Goal: Information Seeking & Learning: Learn about a topic

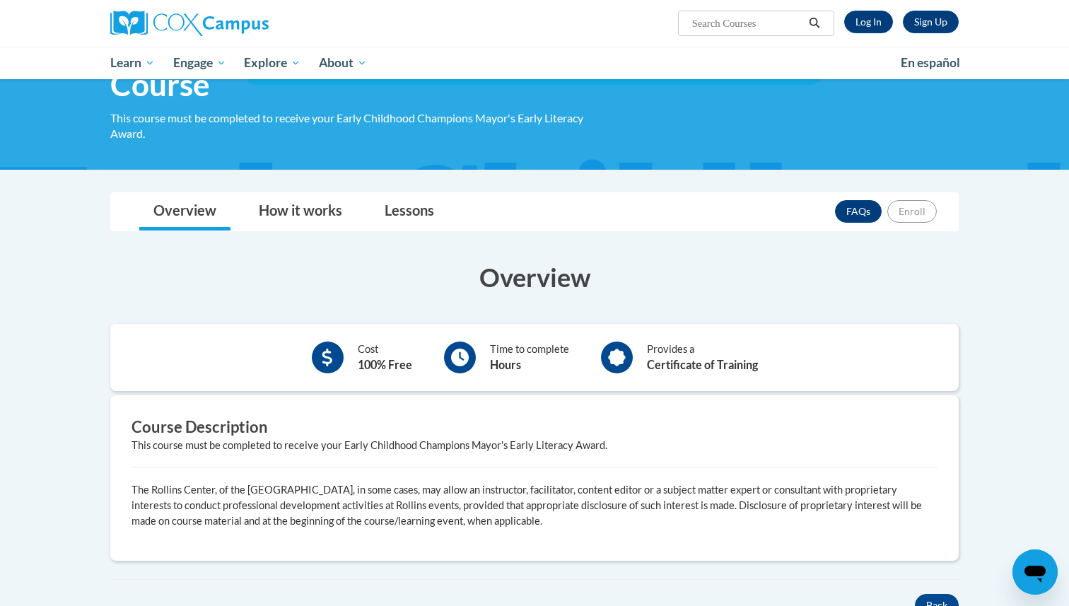
scroll to position [222, 0]
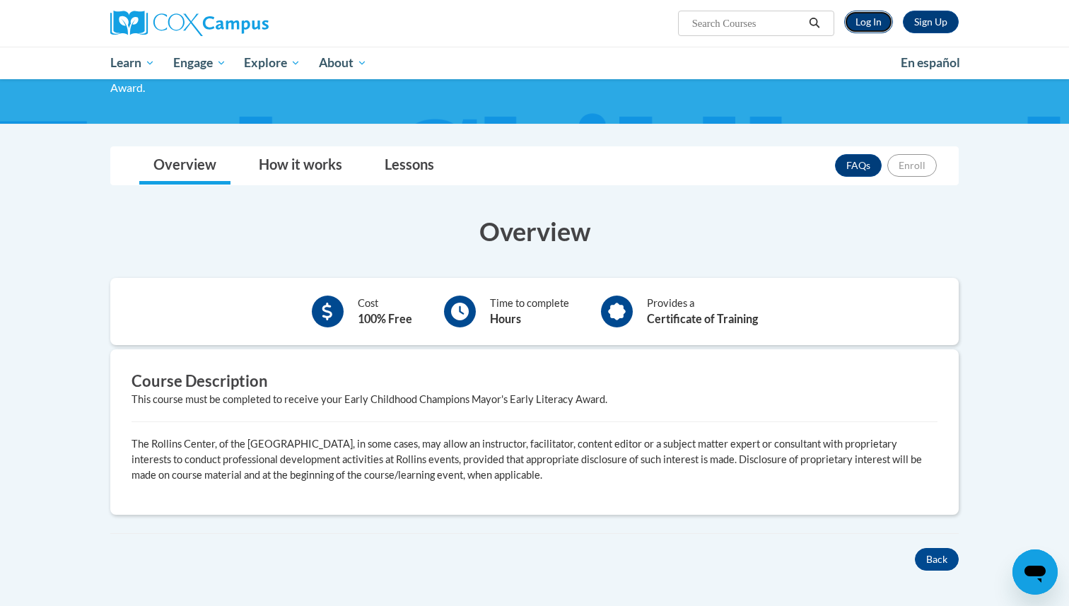
click at [867, 24] on link "Log In" at bounding box center [868, 22] width 49 height 23
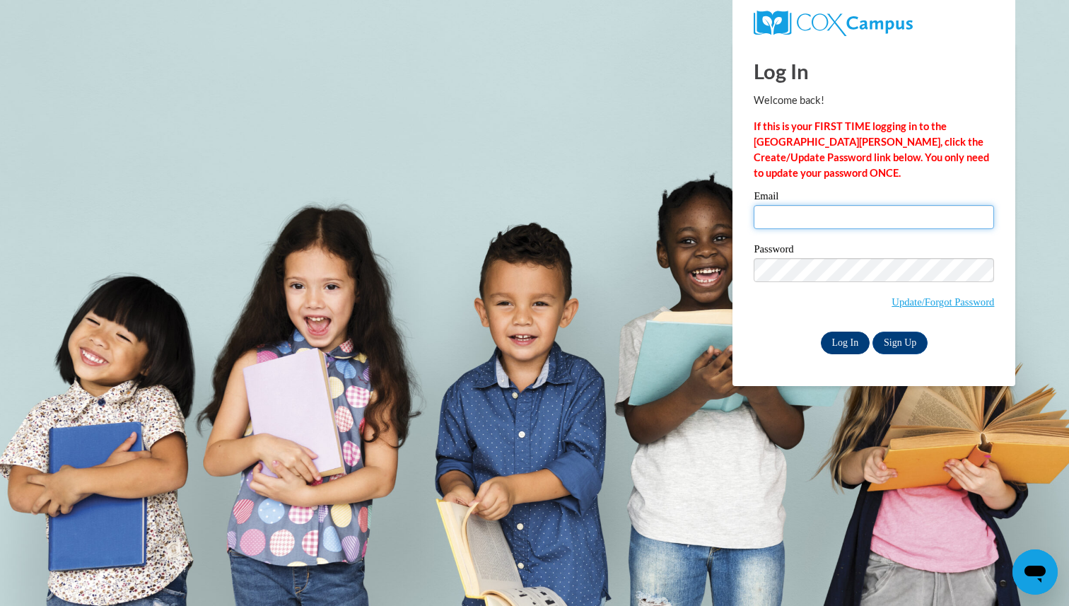
type input "walkervanai123@yahoo.com"
click at [842, 337] on input "Log In" at bounding box center [845, 342] width 49 height 23
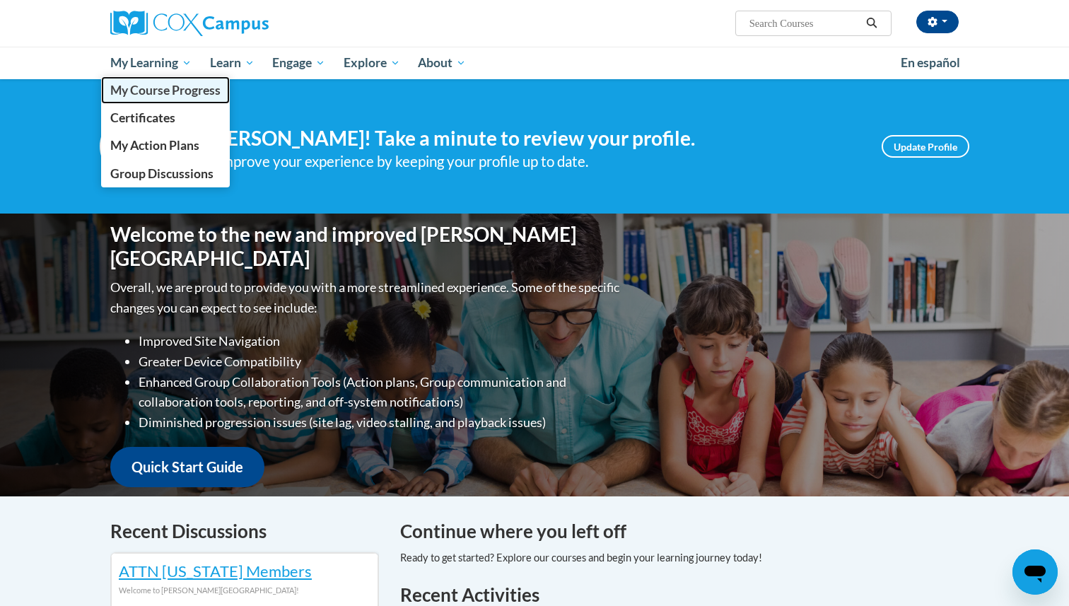
click at [166, 96] on span "My Course Progress" at bounding box center [165, 90] width 110 height 15
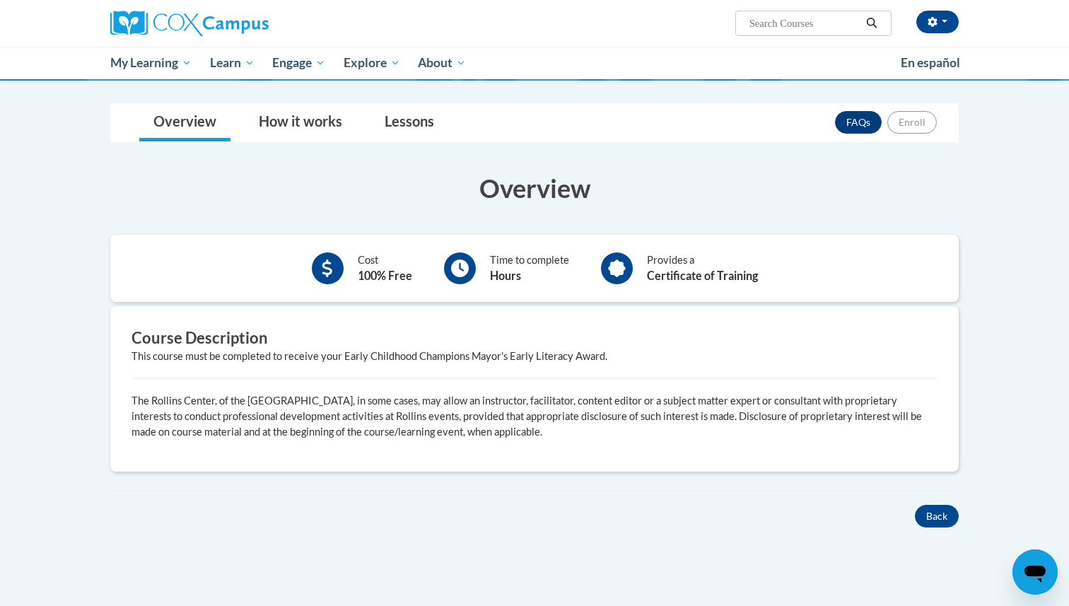
scroll to position [269, 0]
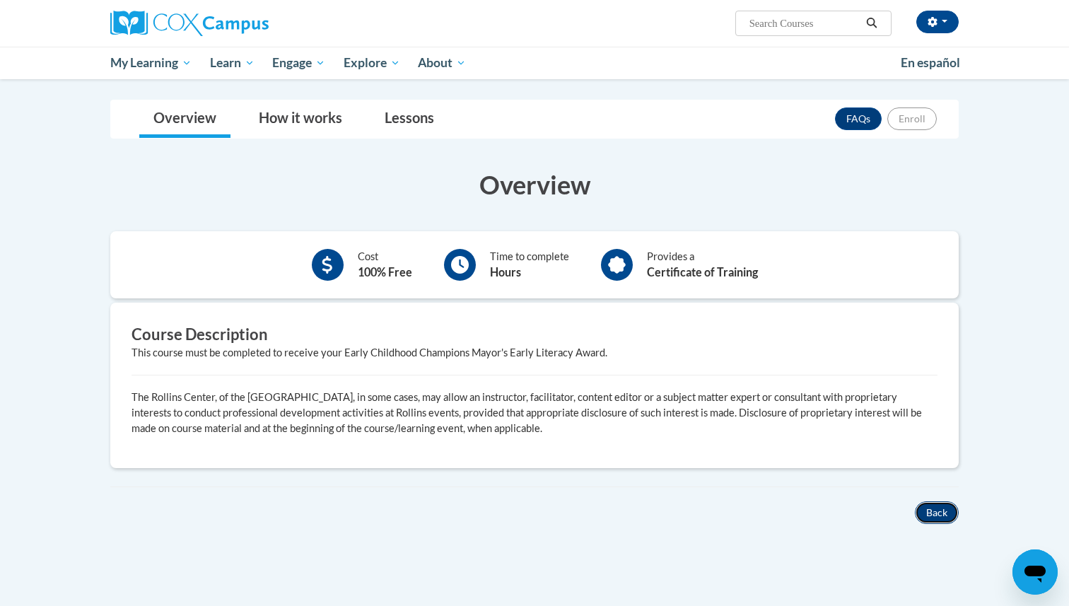
click at [940, 516] on button "Back" at bounding box center [937, 512] width 44 height 23
click at [314, 124] on link "How it works" at bounding box center [301, 118] width 112 height 37
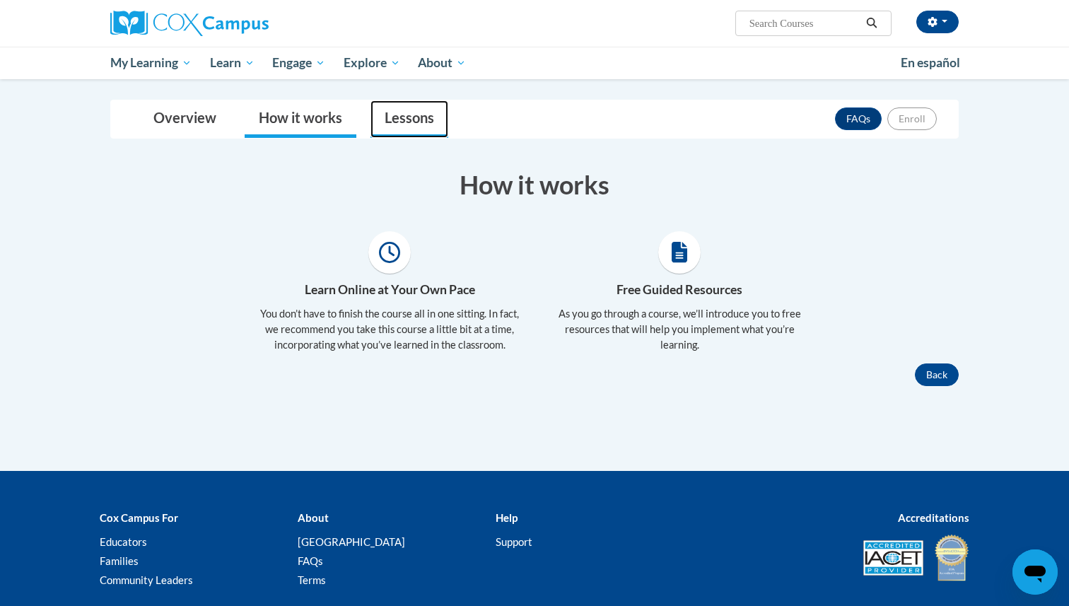
click at [394, 119] on link "Lessons" at bounding box center [409, 118] width 78 height 37
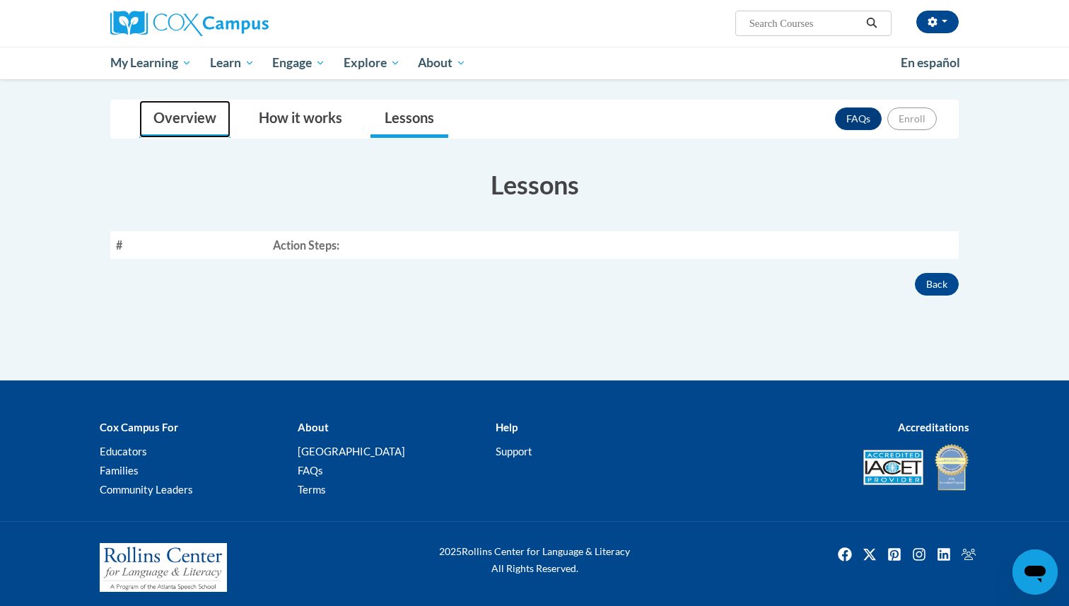
click at [175, 113] on link "Overview" at bounding box center [184, 118] width 91 height 37
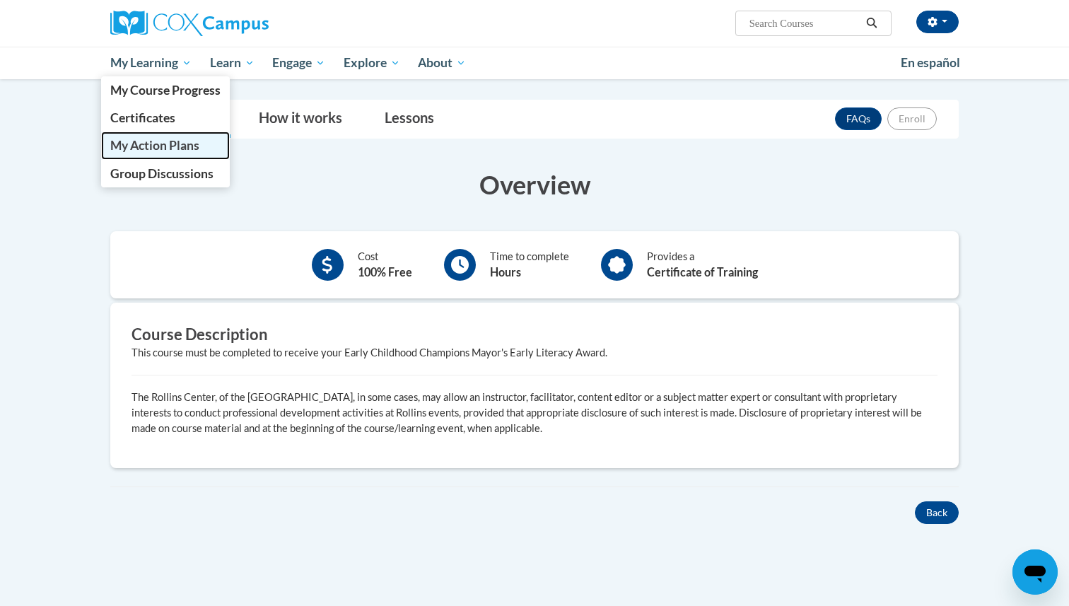
click at [175, 143] on span "My Action Plans" at bounding box center [154, 145] width 89 height 15
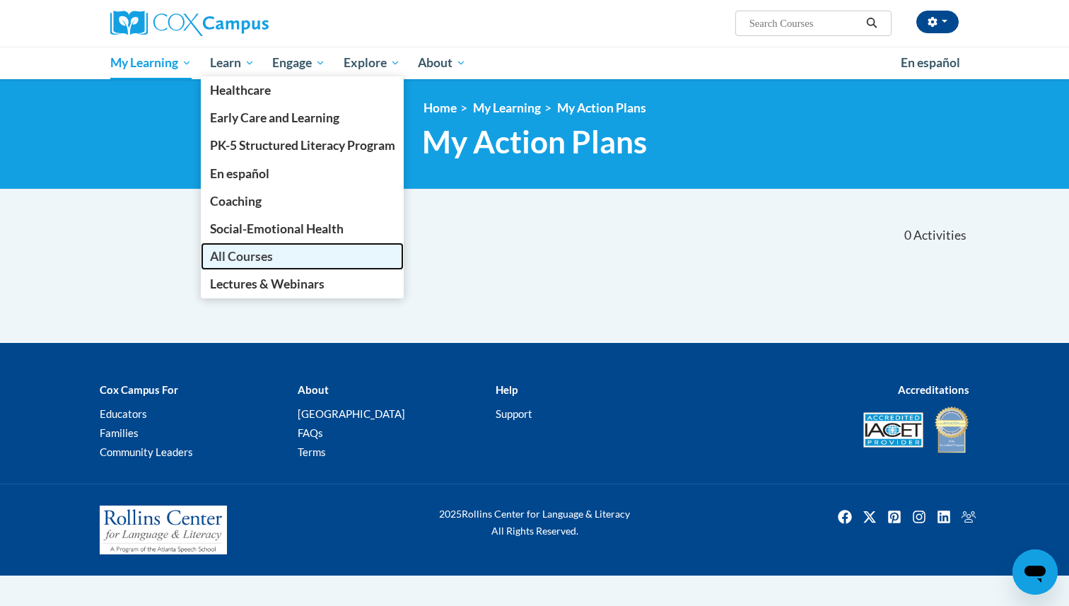
click at [278, 257] on link "All Courses" at bounding box center [303, 256] width 204 height 28
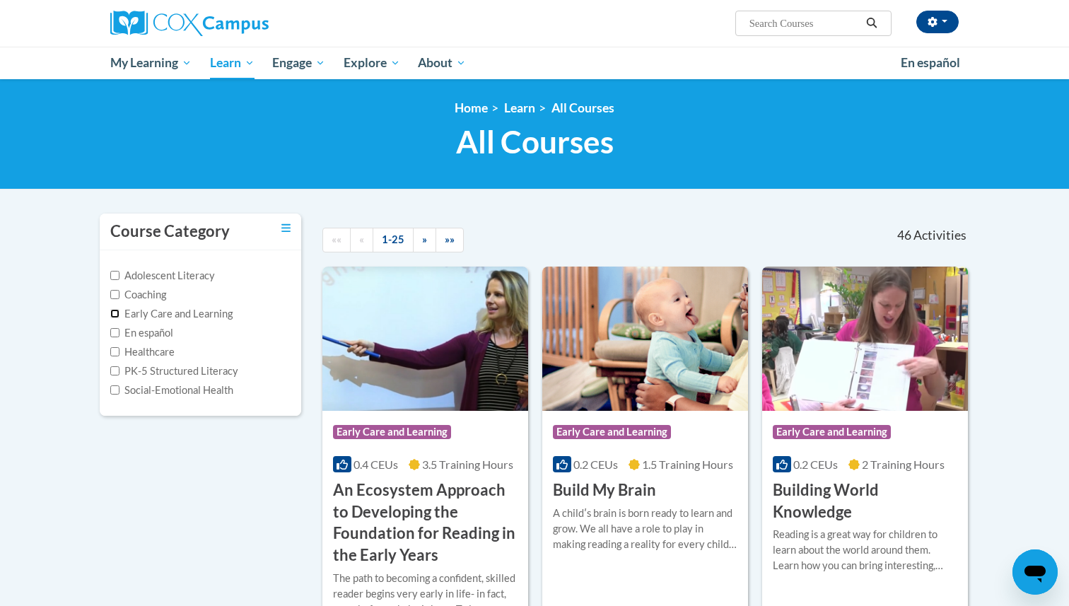
click at [115, 313] on input "Early Care and Learning" at bounding box center [114, 313] width 9 height 9
checkbox input "true"
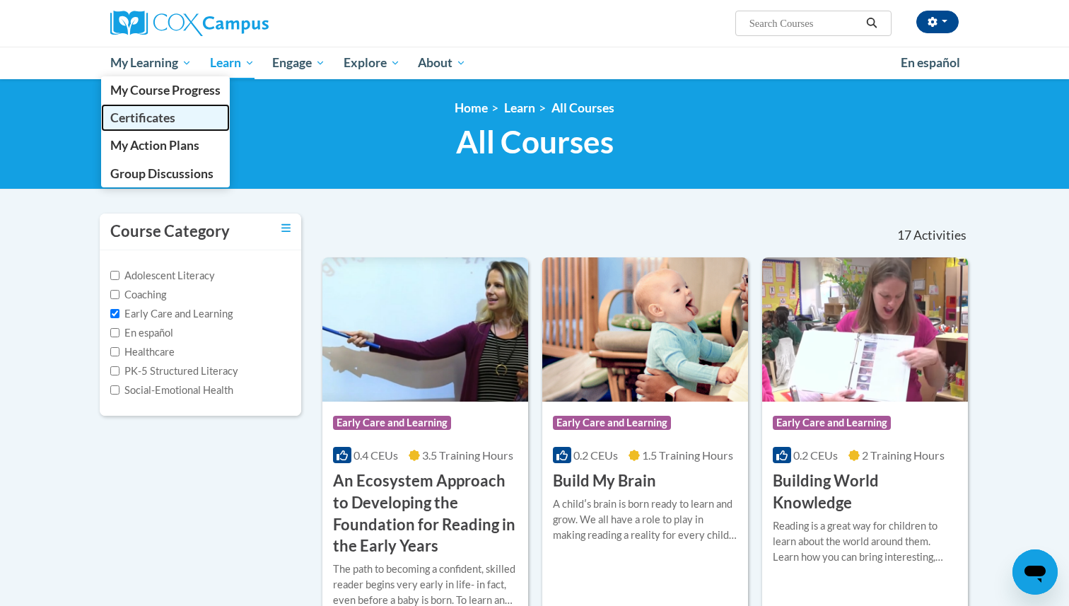
click at [155, 118] on span "Certificates" at bounding box center [142, 117] width 65 height 15
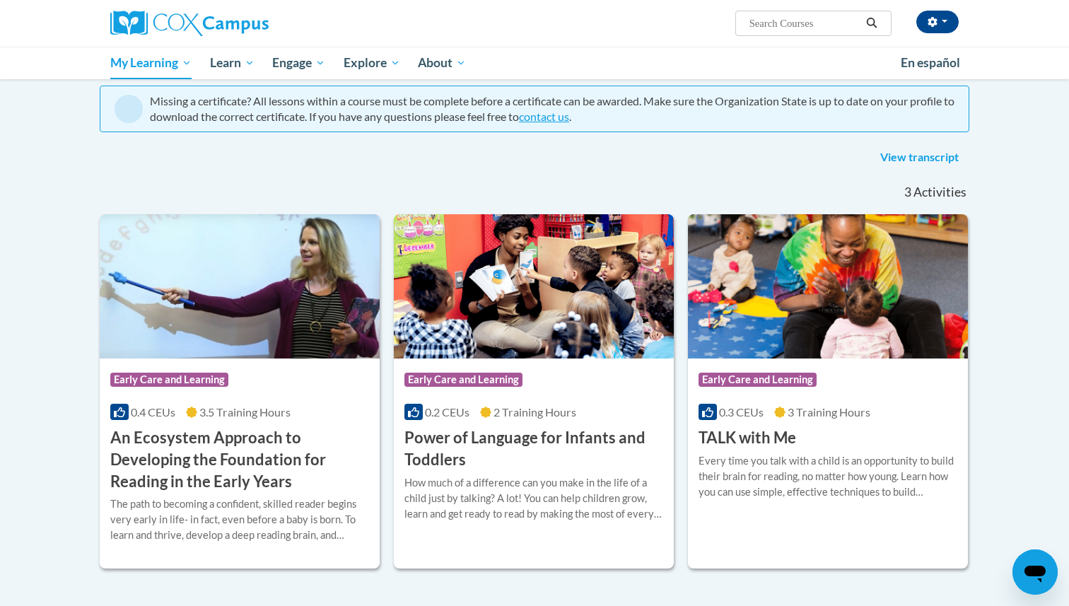
scroll to position [109, 0]
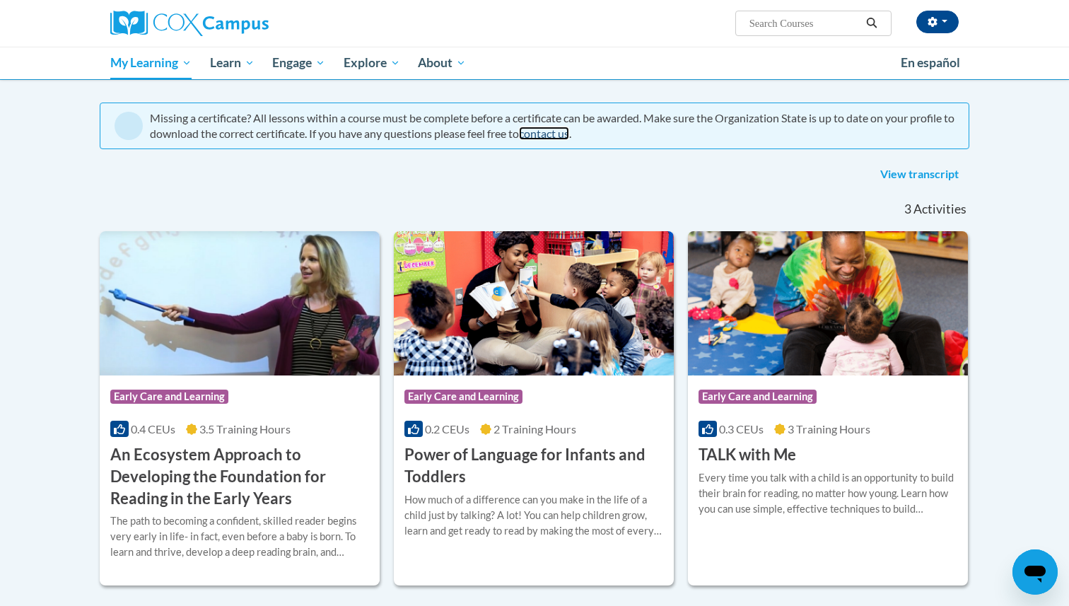
click at [569, 134] on link "contact us" at bounding box center [544, 133] width 50 height 13
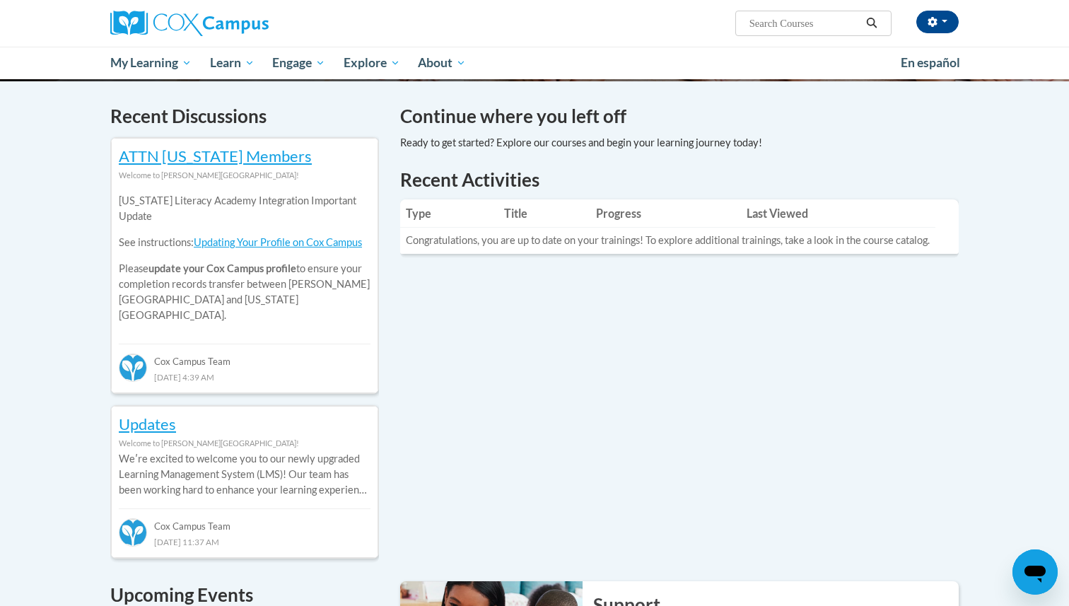
scroll to position [416, 0]
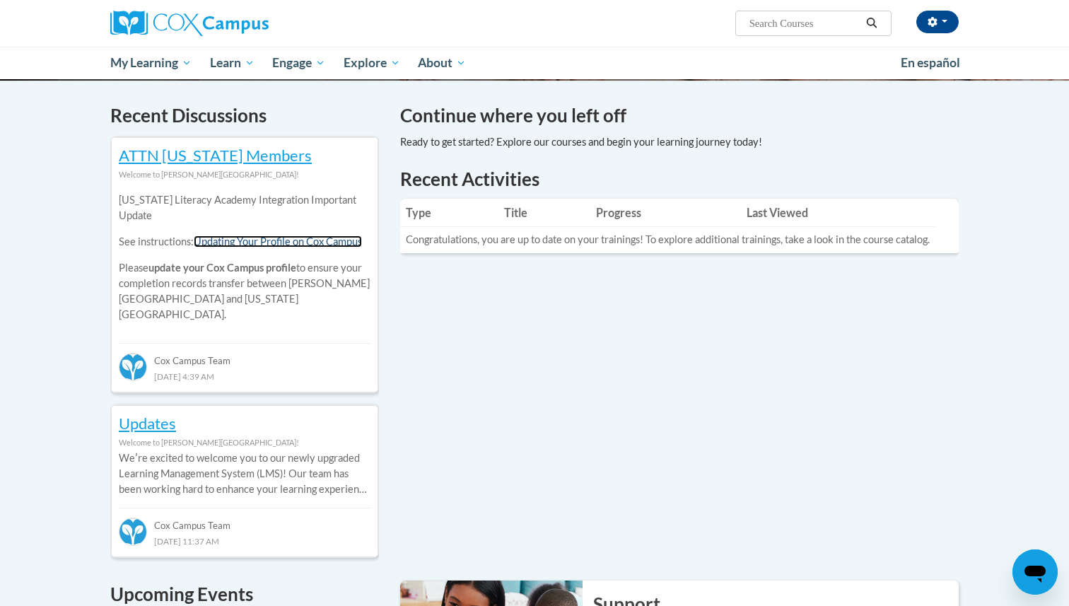
click at [326, 245] on link "Updating Your Profile on Cox Campus" at bounding box center [278, 241] width 168 height 12
